Goal: Information Seeking & Learning: Learn about a topic

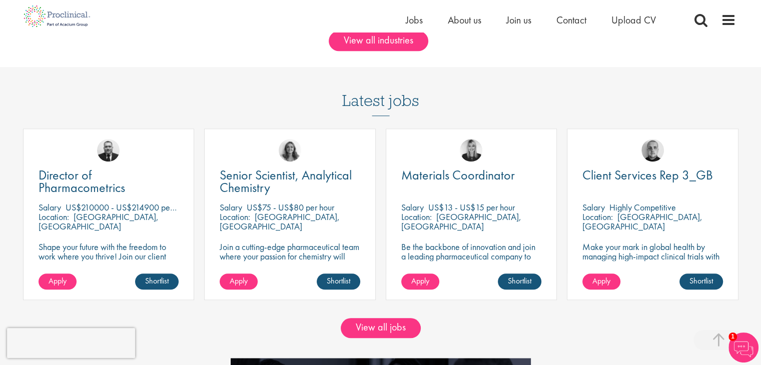
scroll to position [851, 0]
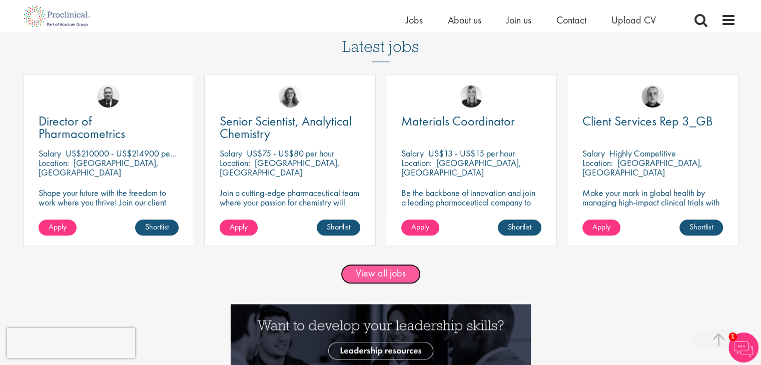
click at [405, 281] on link "View all jobs" at bounding box center [381, 274] width 80 height 20
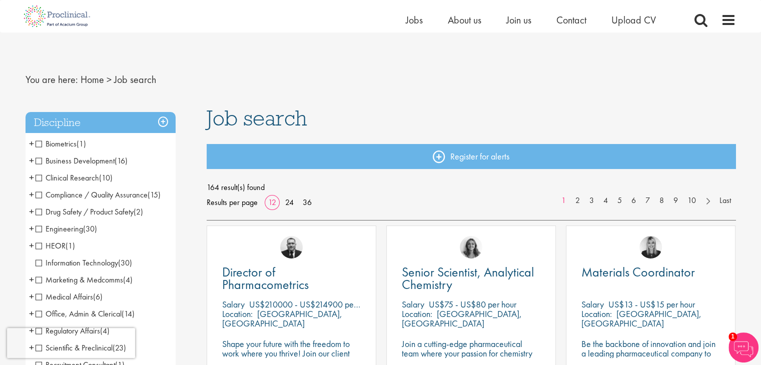
scroll to position [250, 0]
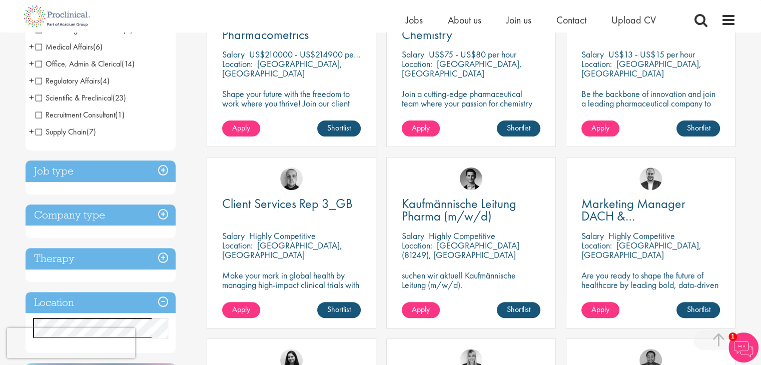
click at [163, 171] on h3 "Job type" at bounding box center [101, 172] width 150 height 22
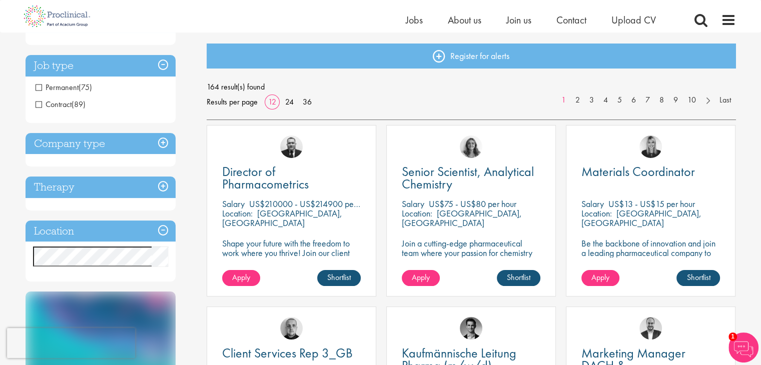
scroll to position [100, 0]
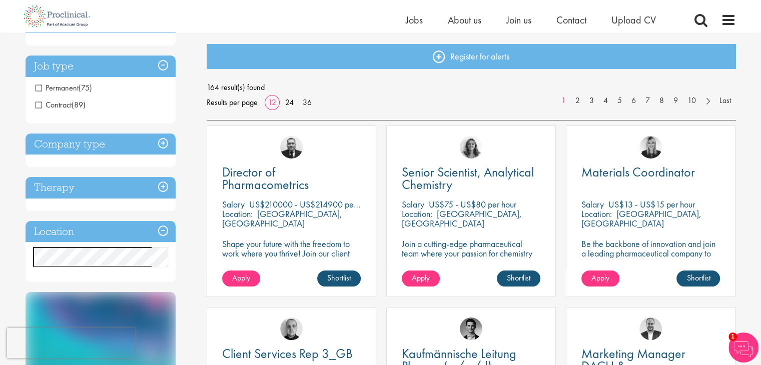
click at [37, 105] on span "Contract" at bounding box center [54, 105] width 36 height 11
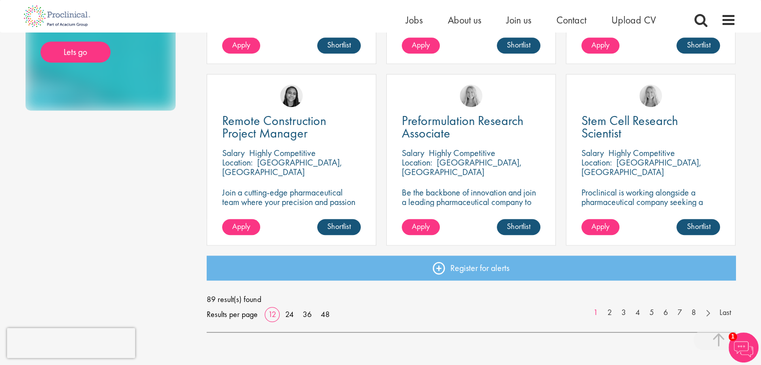
scroll to position [750, 0]
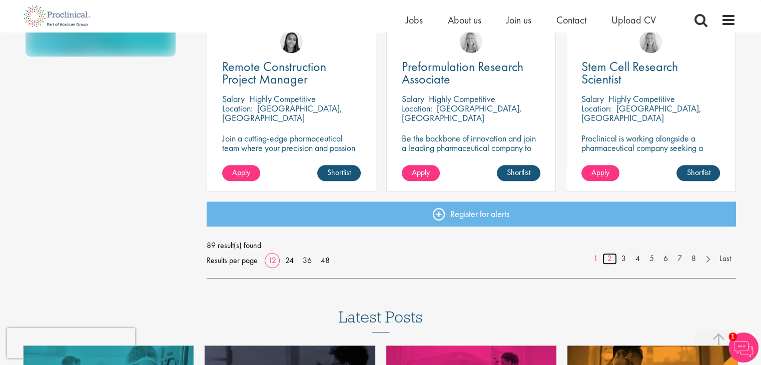
click at [610, 261] on link "2" at bounding box center [609, 259] width 15 height 12
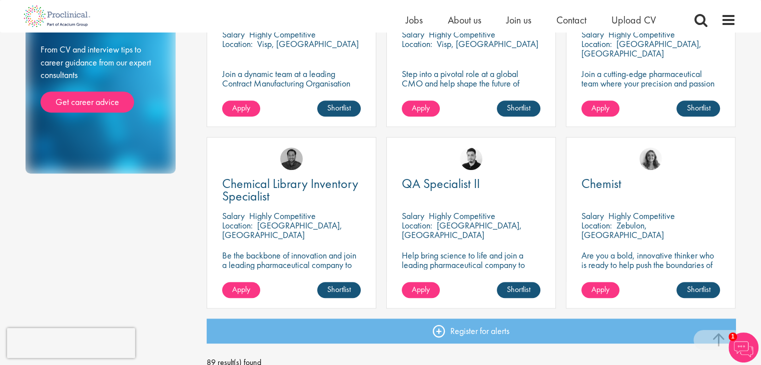
scroll to position [750, 0]
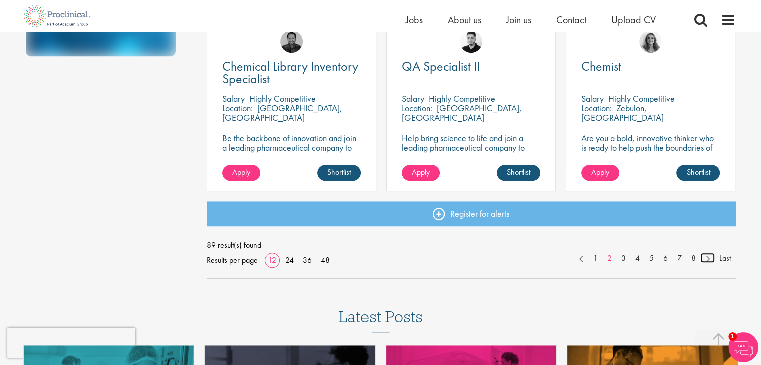
click at [706, 261] on link at bounding box center [707, 258] width 15 height 10
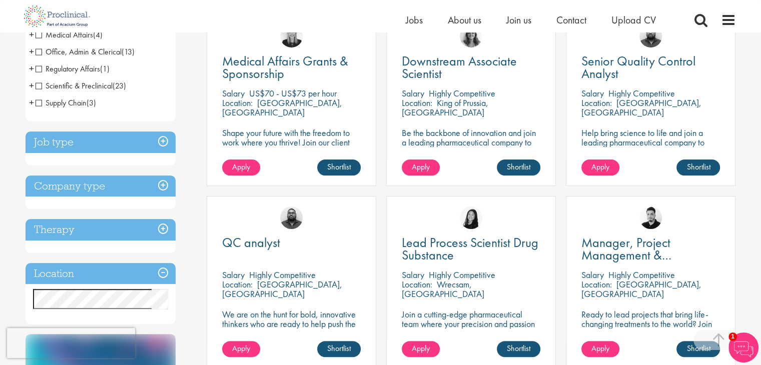
scroll to position [300, 0]
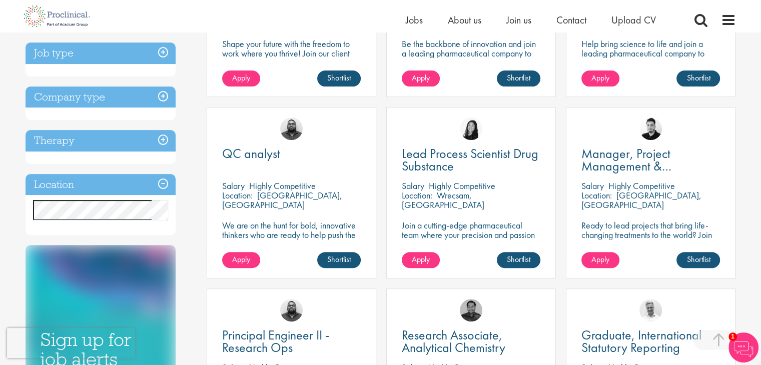
click at [163, 185] on h3 "Location" at bounding box center [101, 185] width 150 height 22
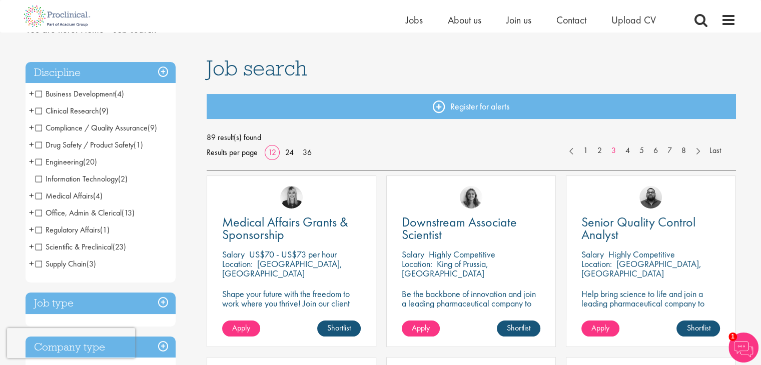
scroll to position [0, 0]
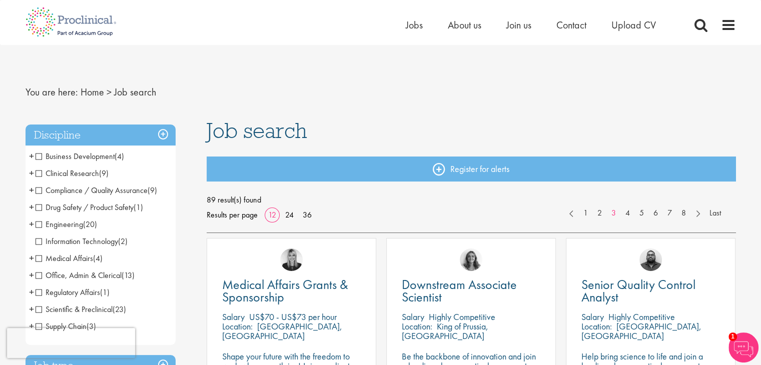
click at [39, 228] on span "Engineering" at bounding box center [60, 224] width 48 height 11
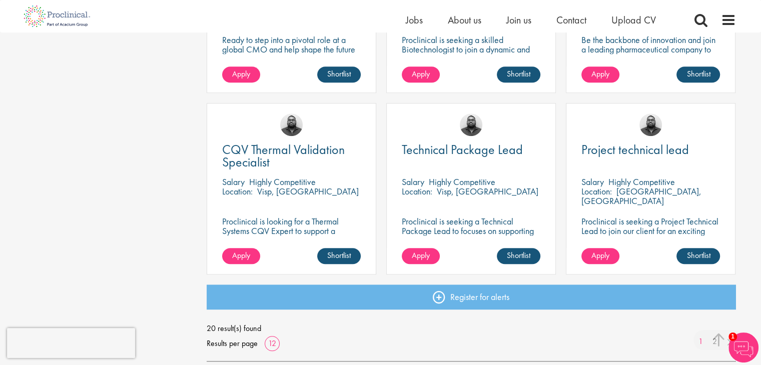
scroll to position [750, 0]
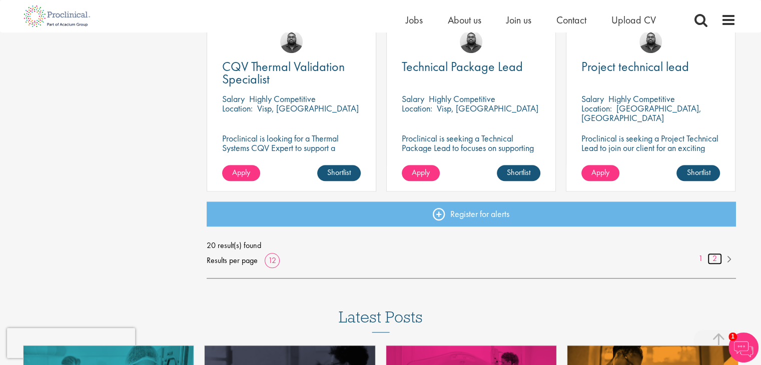
click at [714, 261] on link "2" at bounding box center [714, 259] width 15 height 12
